Goal: Register for event/course

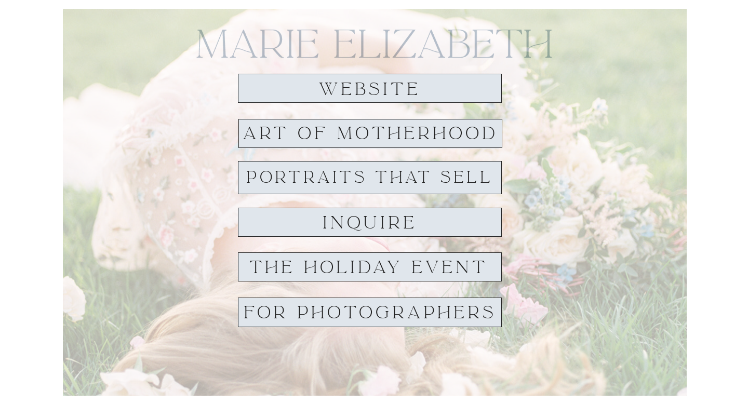
click at [311, 270] on h1 "THE HOLIDAY EVENT" at bounding box center [368, 267] width 260 height 18
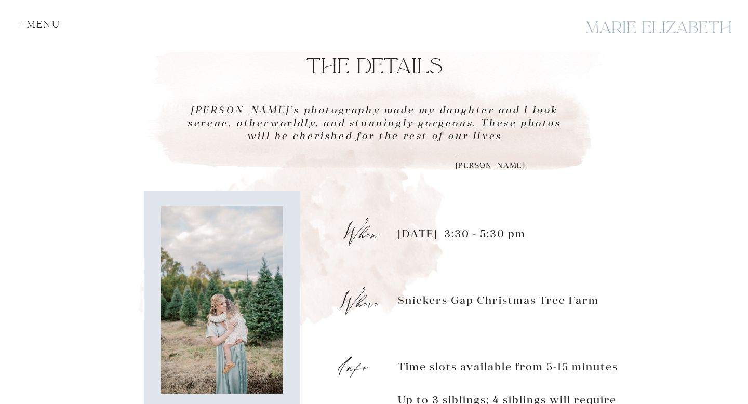
scroll to position [618, 0]
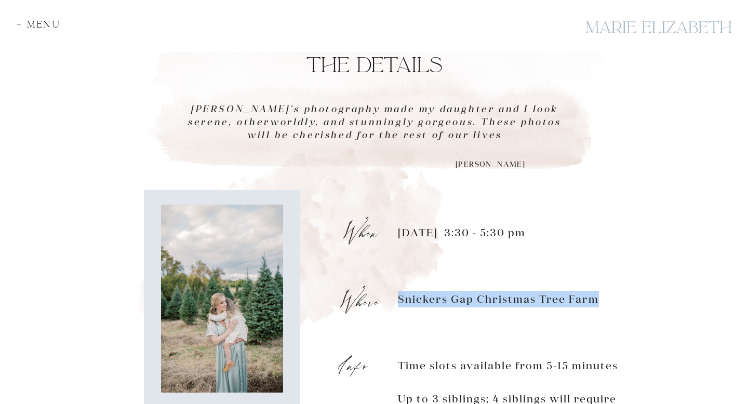
drag, startPoint x: 401, startPoint y: 299, endPoint x: 608, endPoint y: 300, distance: 207.1
click at [608, 300] on p "[DATE] 3:30 - 5:30 pm Snickers Gap Christmas Tree Farm Time slots available fro…" at bounding box center [514, 350] width 232 height 253
copy p "Snickers Gap Christmas Tree Farm"
